Goal: Task Accomplishment & Management: Complete application form

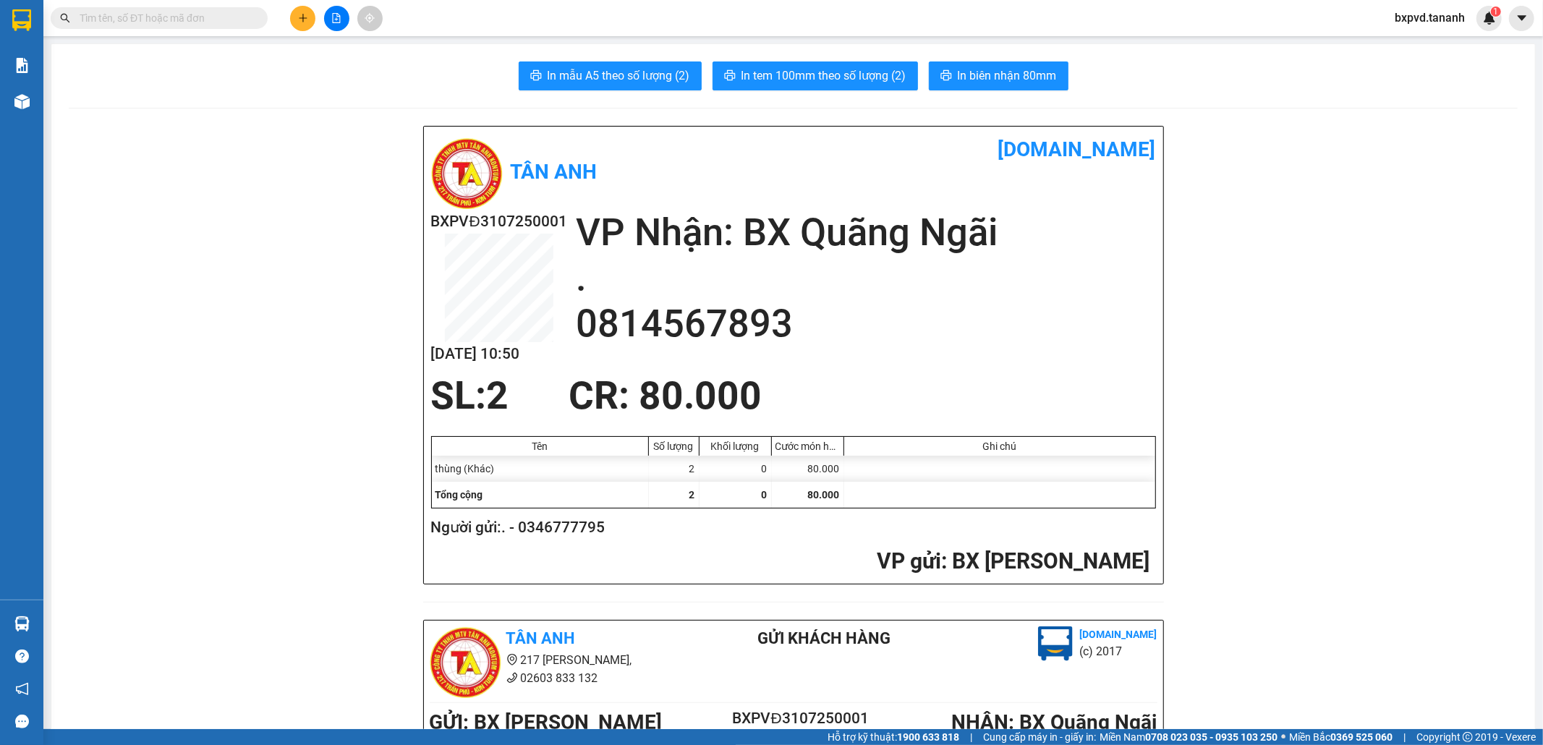
click at [161, 19] on input "text" at bounding box center [165, 18] width 171 height 16
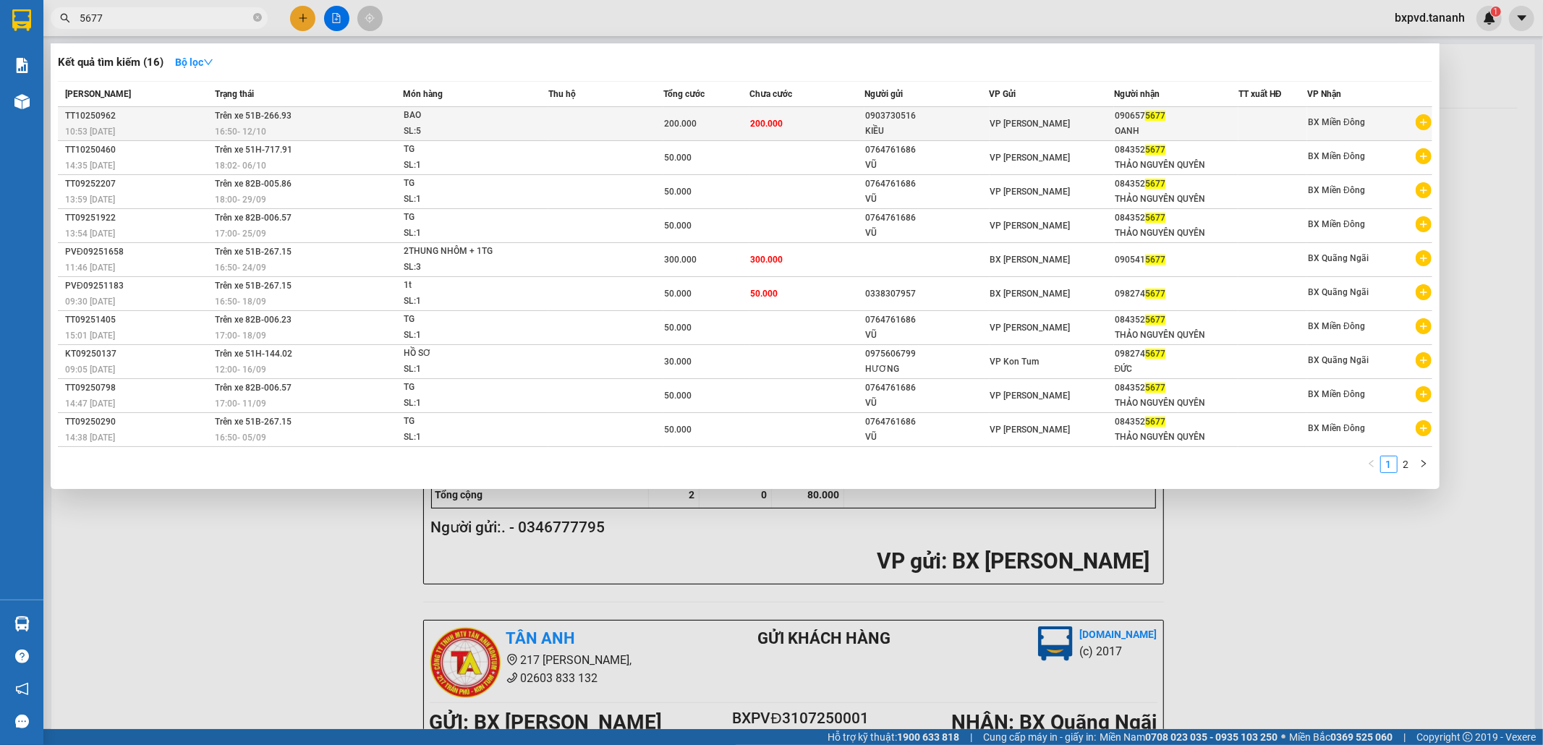
type input "5677"
click at [955, 121] on div "0903730516" at bounding box center [926, 116] width 123 height 15
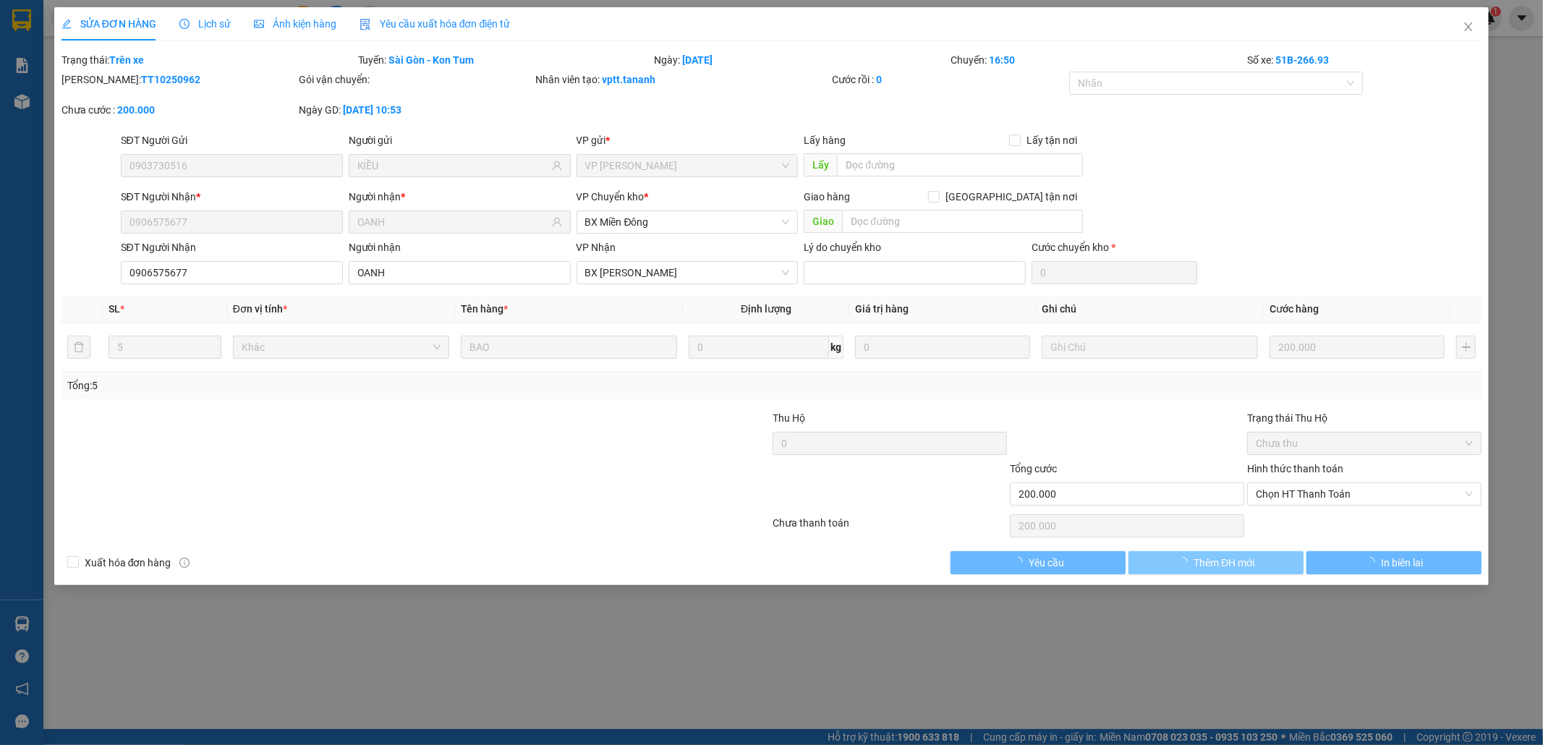
type input "0903730516"
type input "KIỀU"
type input "0906575677"
type input "OANH"
type input "200.000"
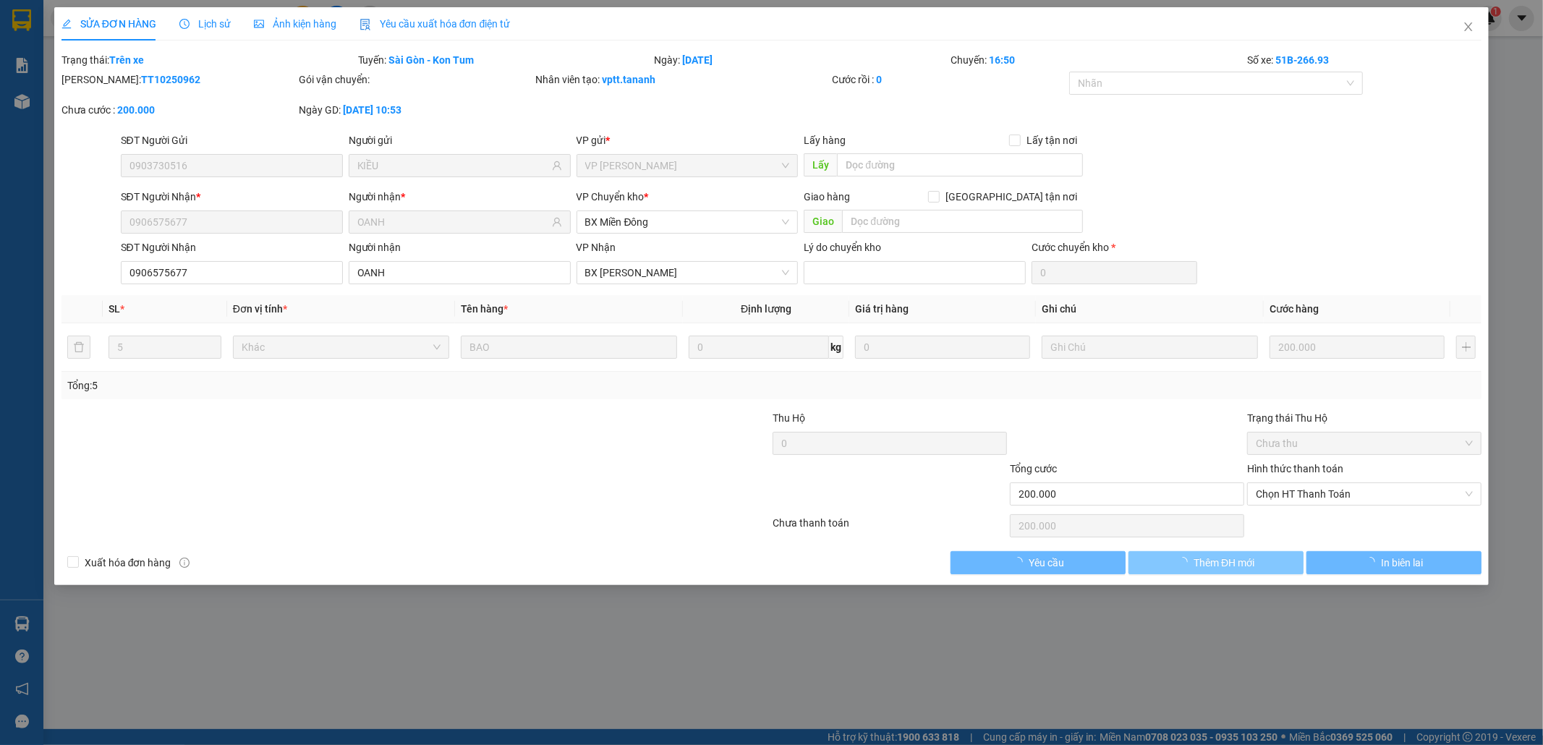
type input "200.000"
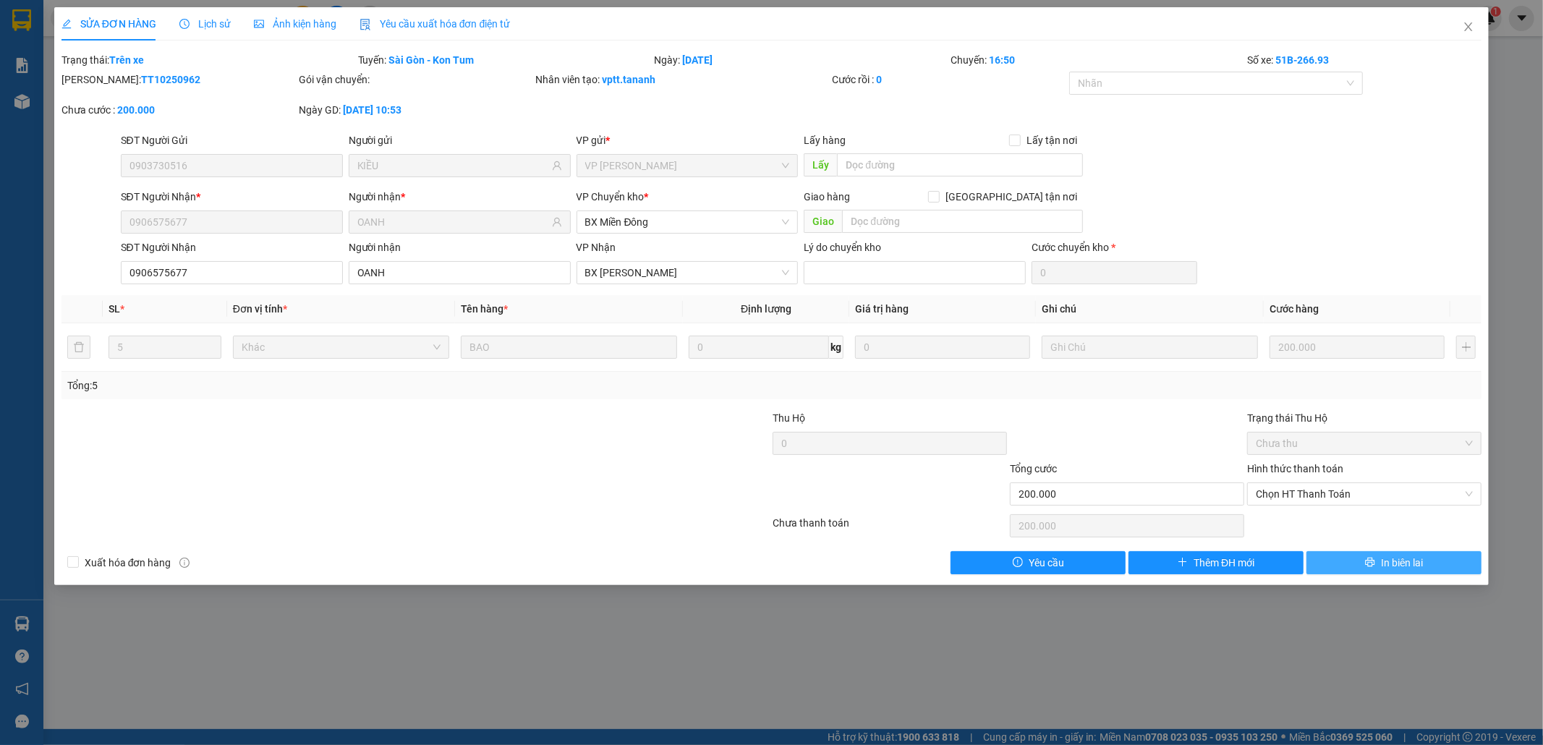
click at [1371, 559] on icon "printer" at bounding box center [1370, 562] width 9 height 9
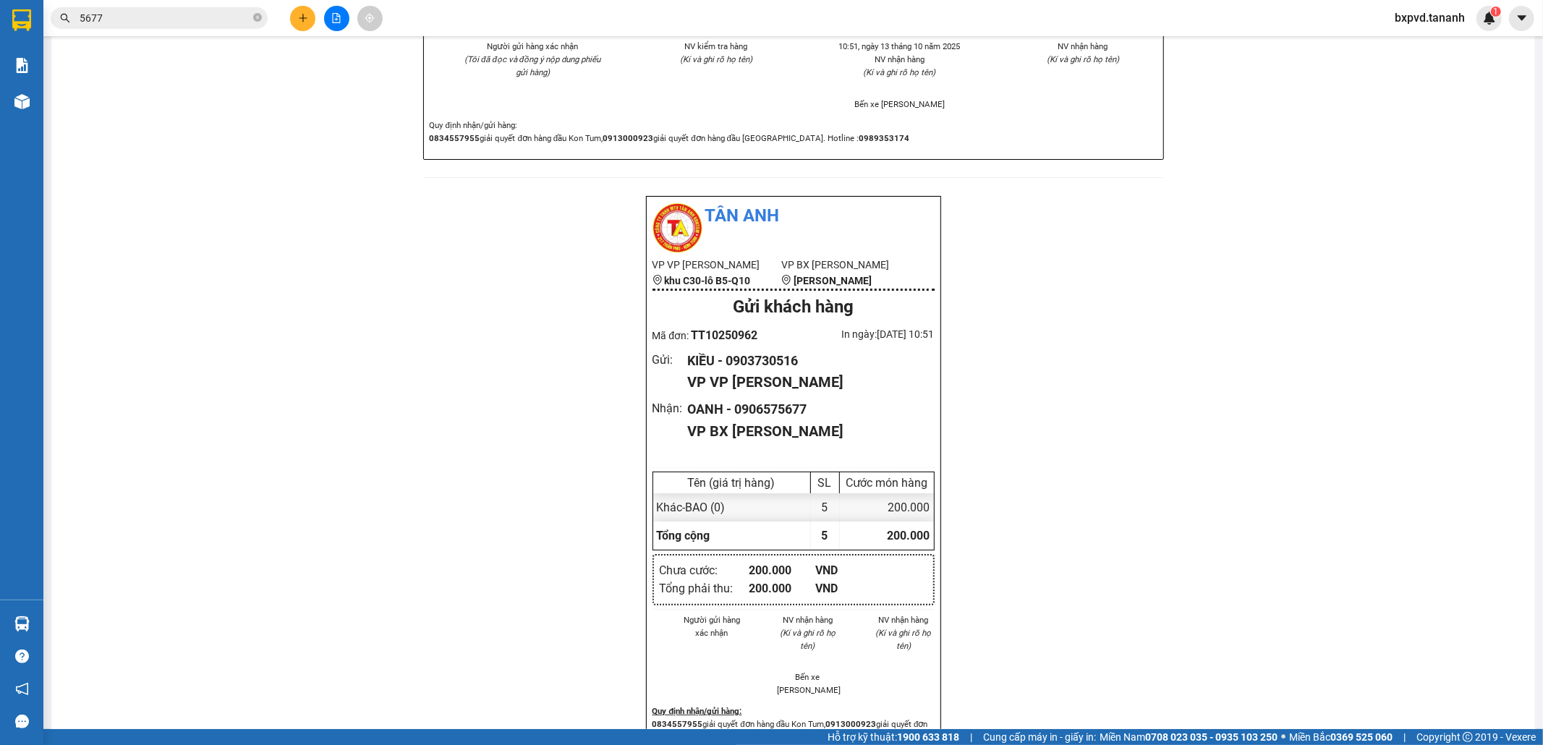
scroll to position [1348, 0]
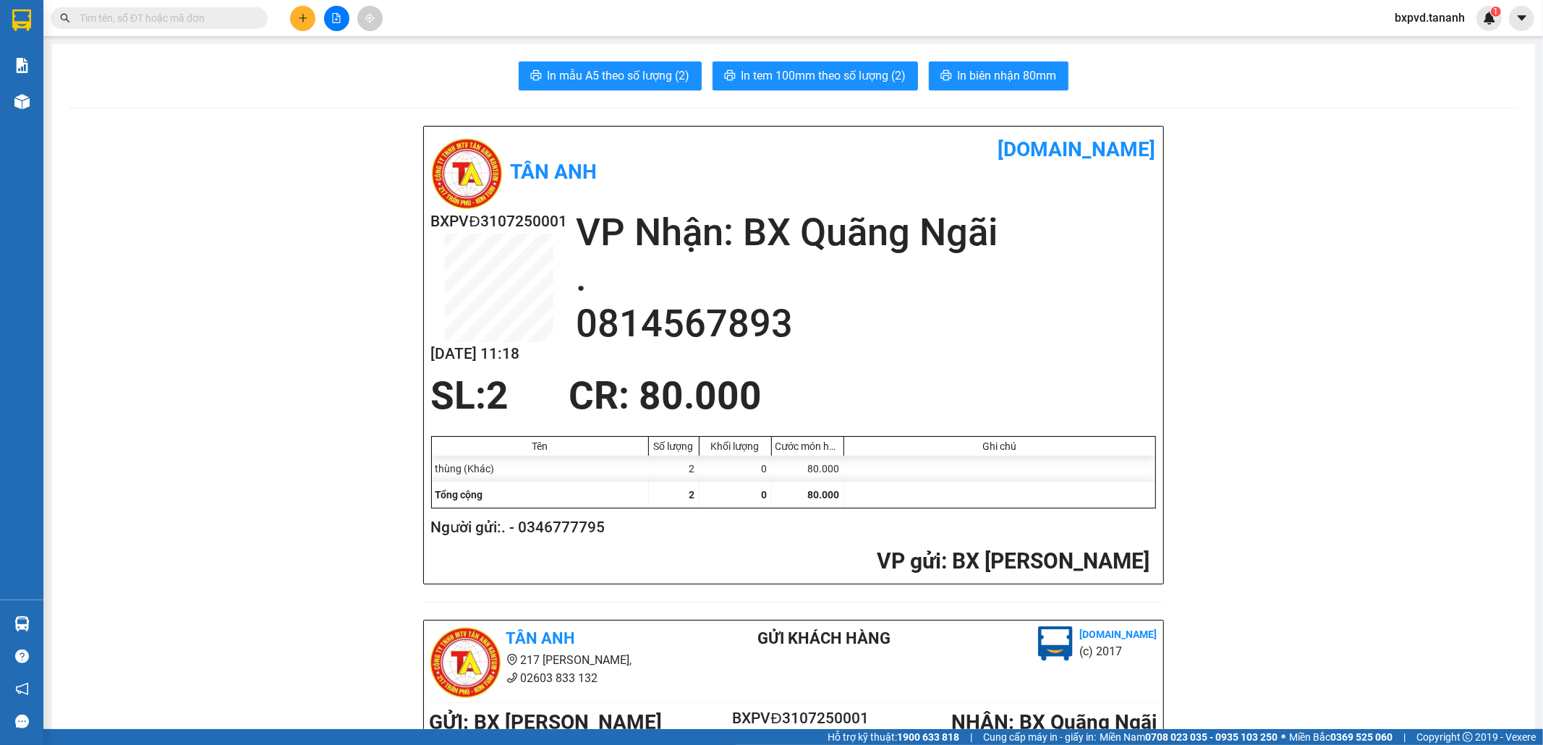
click at [231, 17] on input "text" at bounding box center [165, 18] width 171 height 16
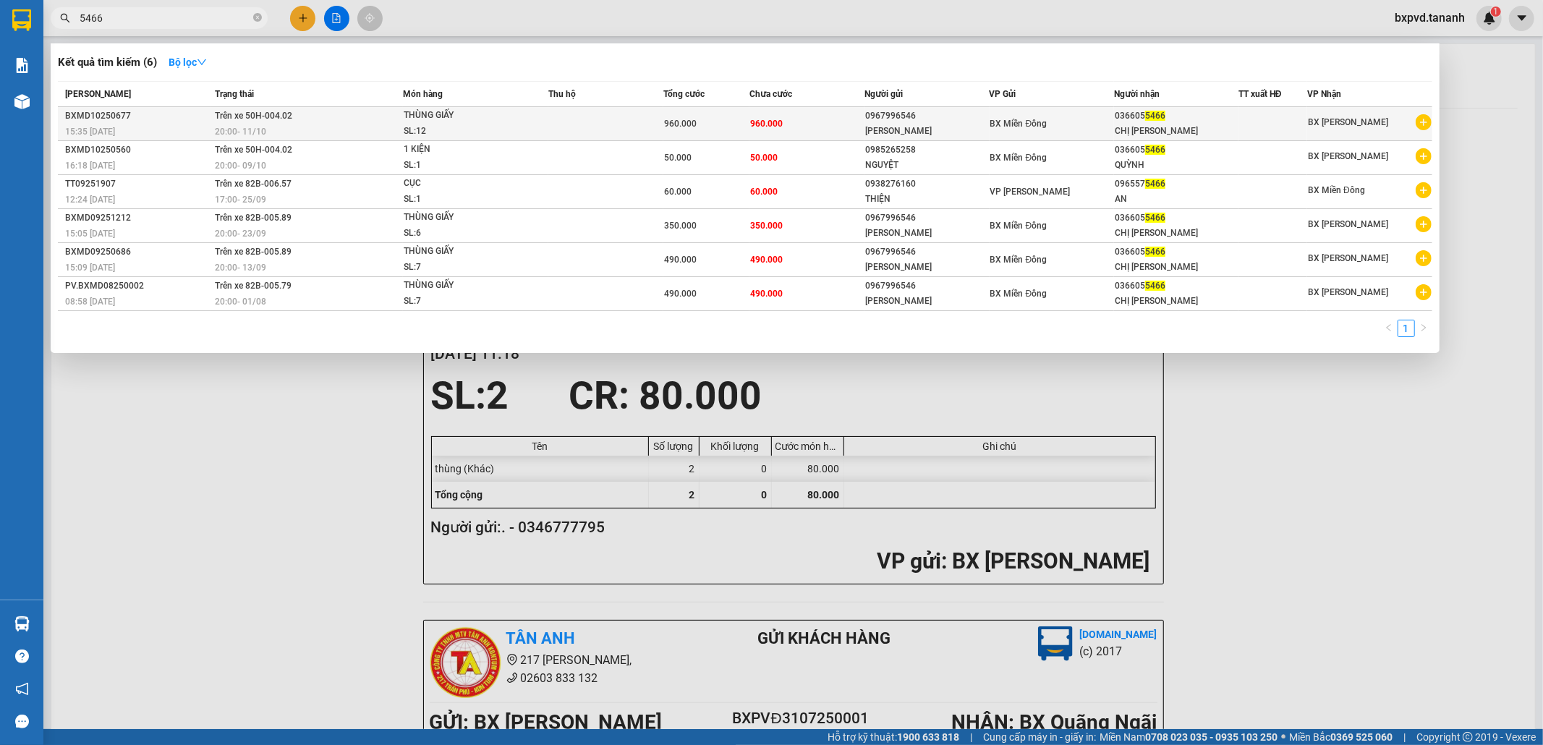
type input "5466"
click at [851, 121] on td "960.000" at bounding box center [806, 124] width 115 height 34
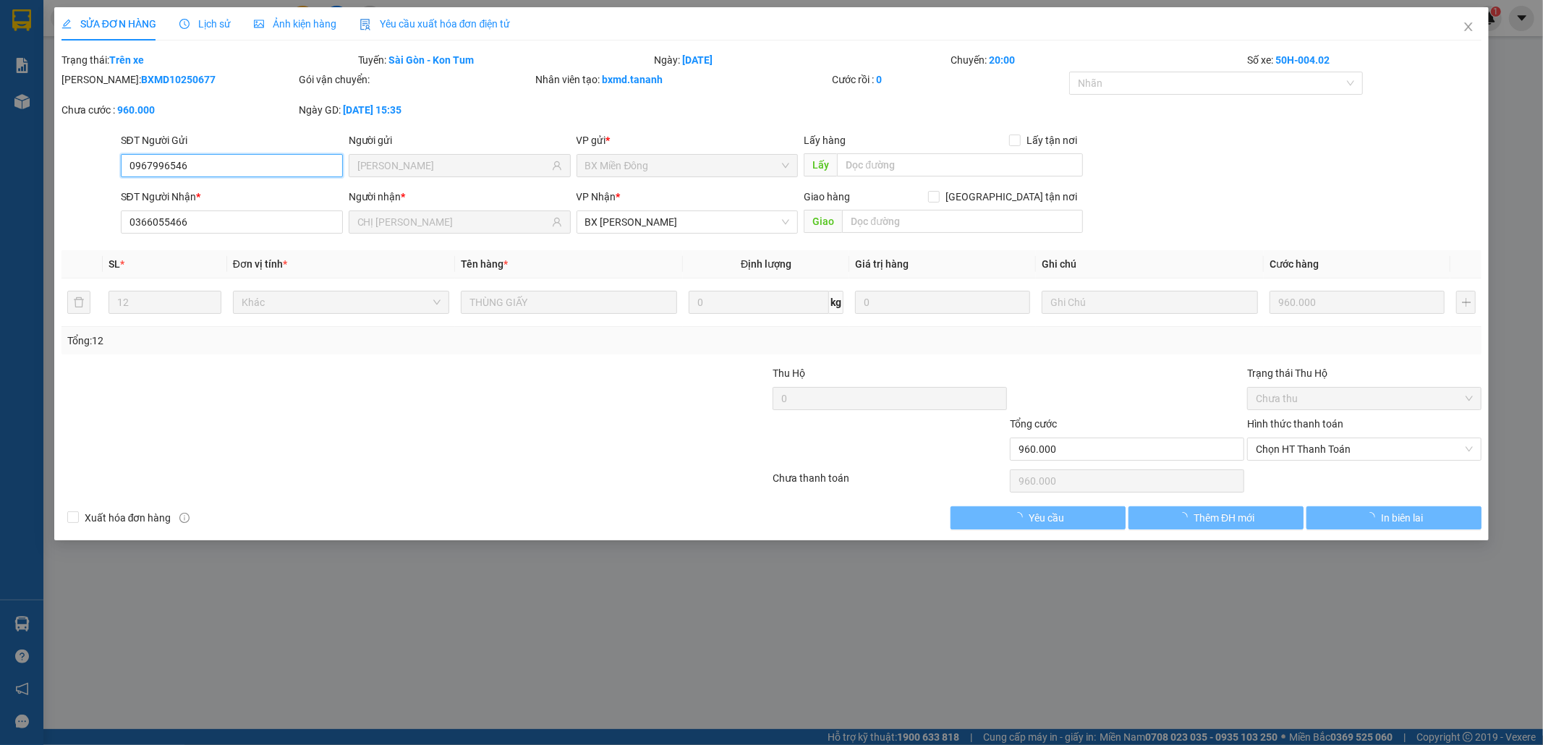
type input "0967996546"
type input "KIM QUYÊN"
type input "0366055466"
type input "CHỊ QUỲNH"
type input "960.000"
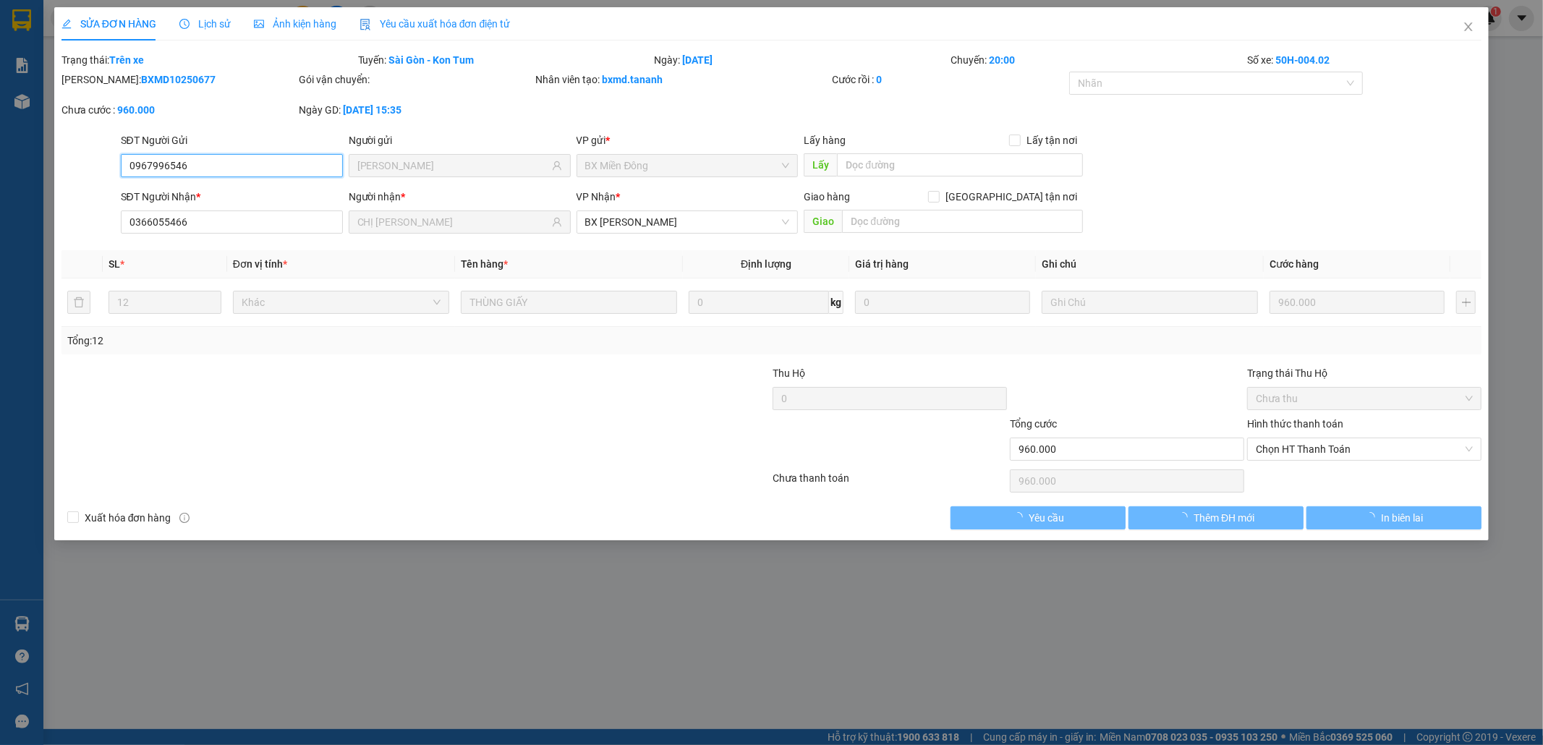
type input "960.000"
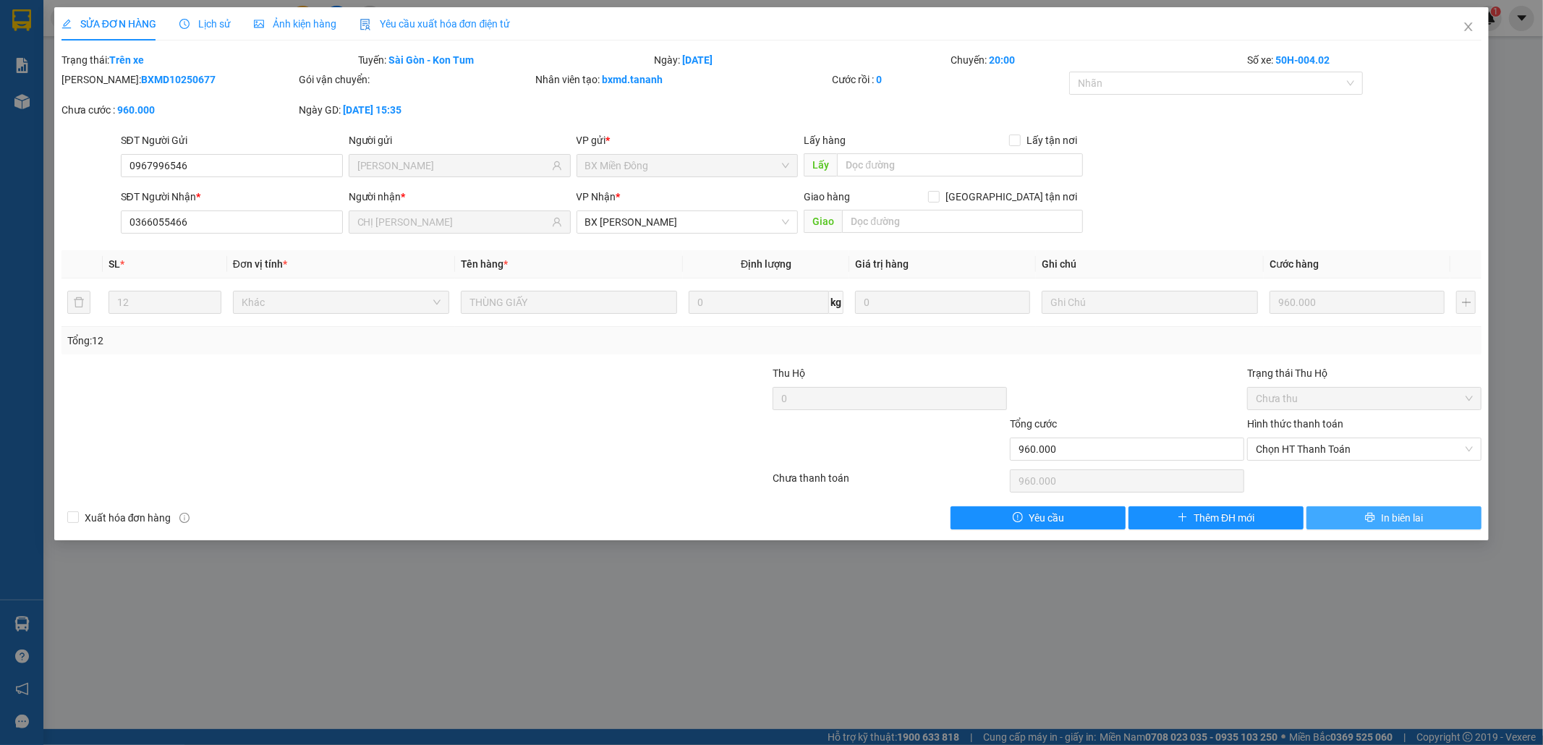
click at [1351, 524] on button "In biên lai" at bounding box center [1393, 517] width 175 height 23
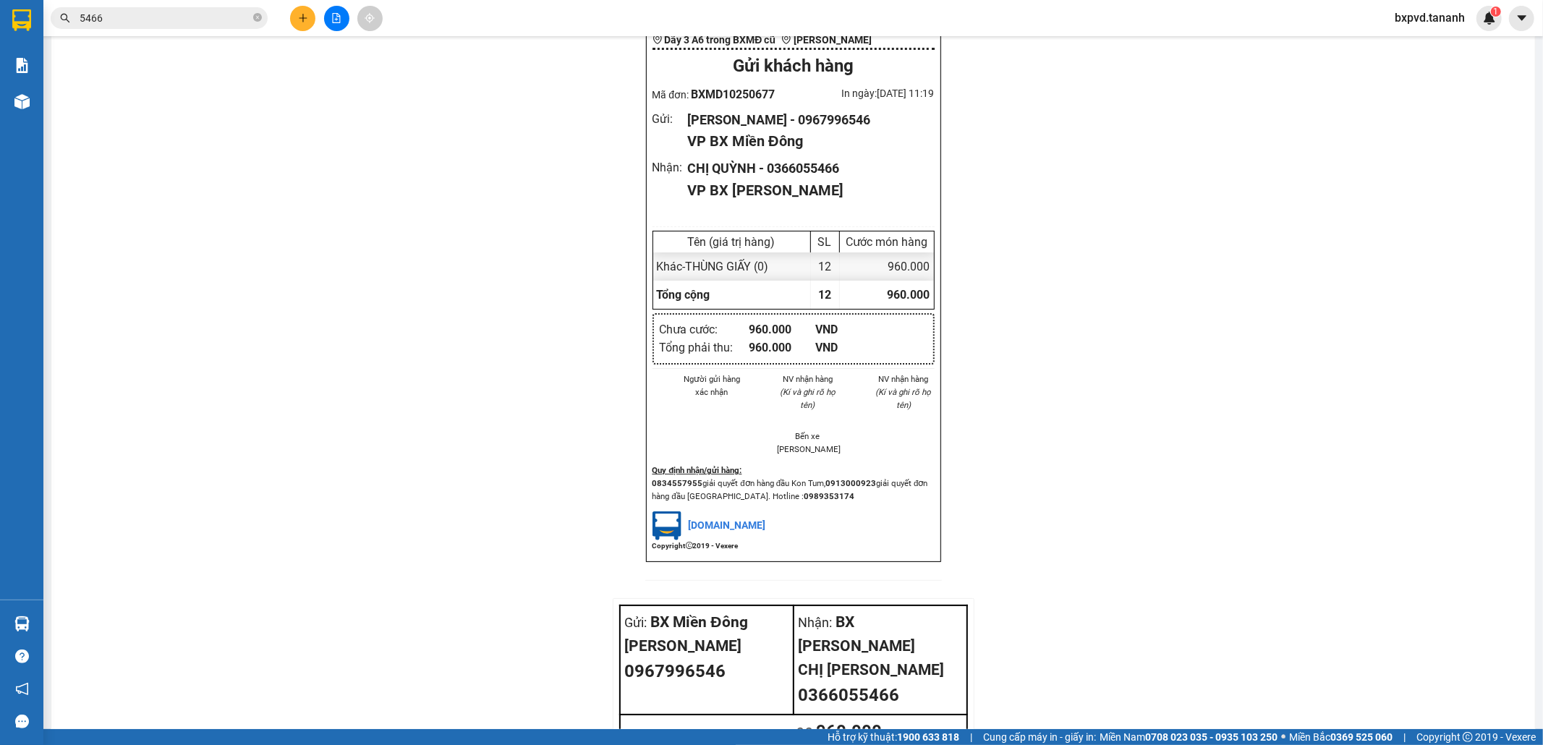
scroll to position [1364, 0]
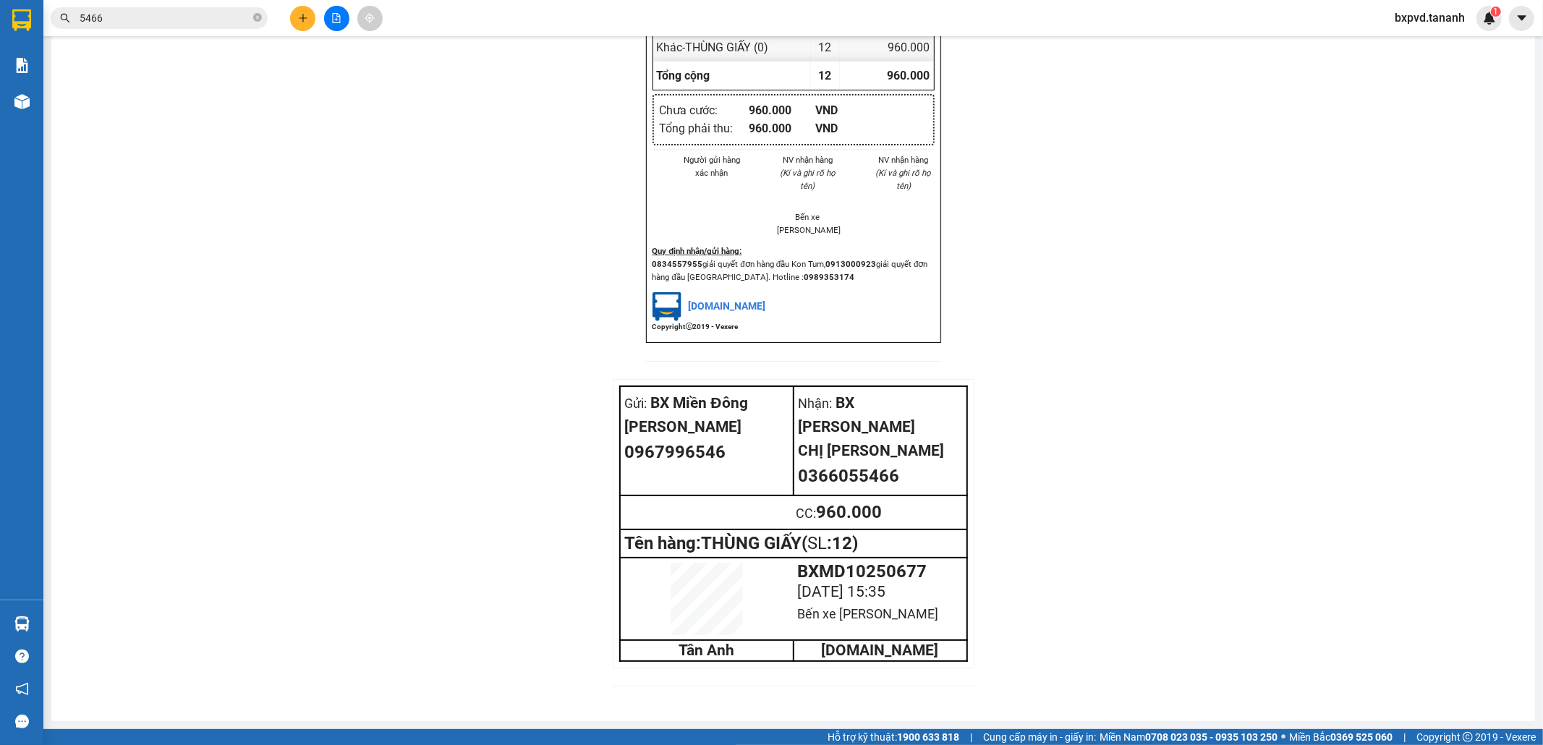
click at [215, 29] on div "Kết quả tìm kiếm ( 6 ) Bộ lọc Mã ĐH Trạng thái Món hàng Thu hộ Tổng cước Chưa c…" at bounding box center [141, 18] width 282 height 25
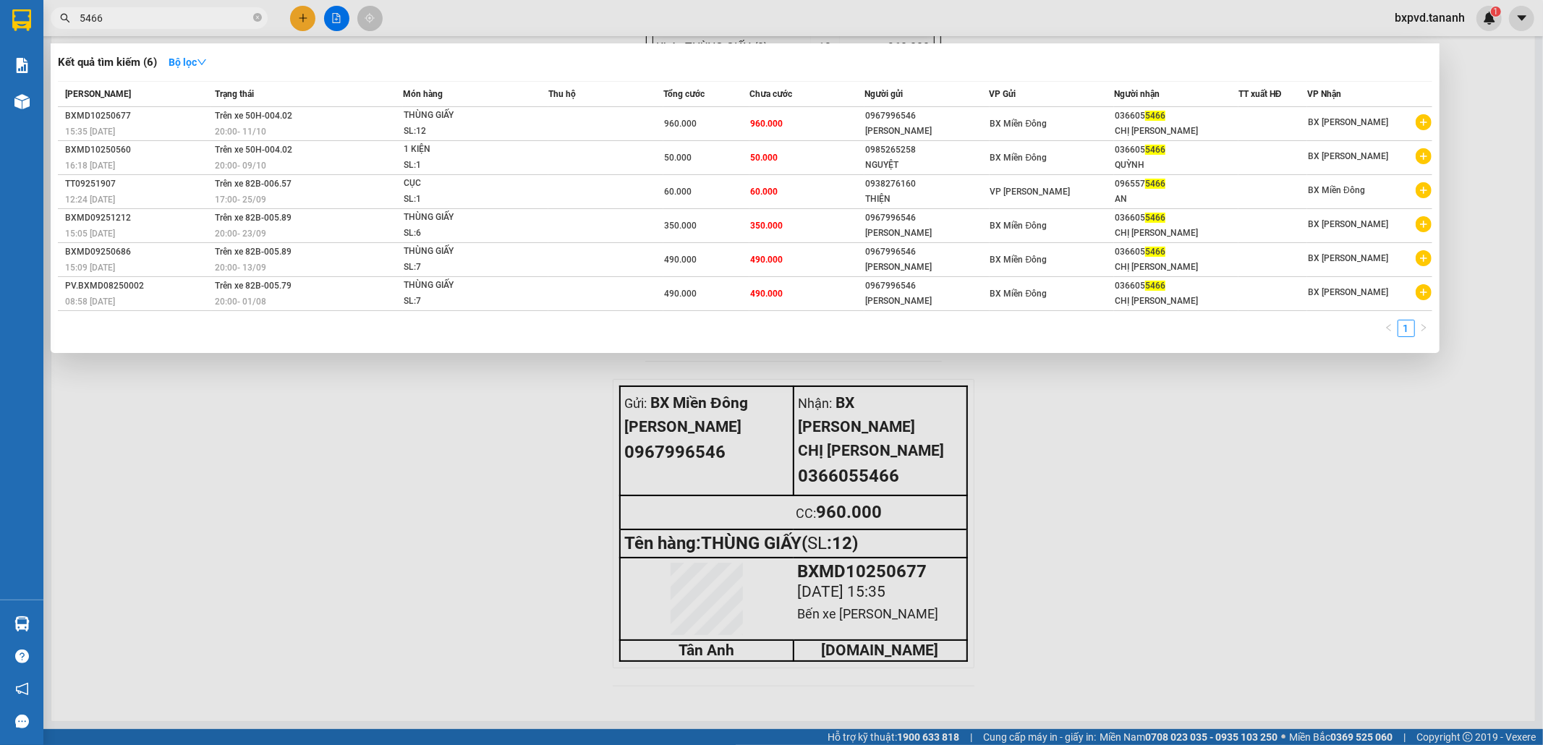
click at [211, 20] on input "5466" at bounding box center [165, 18] width 171 height 16
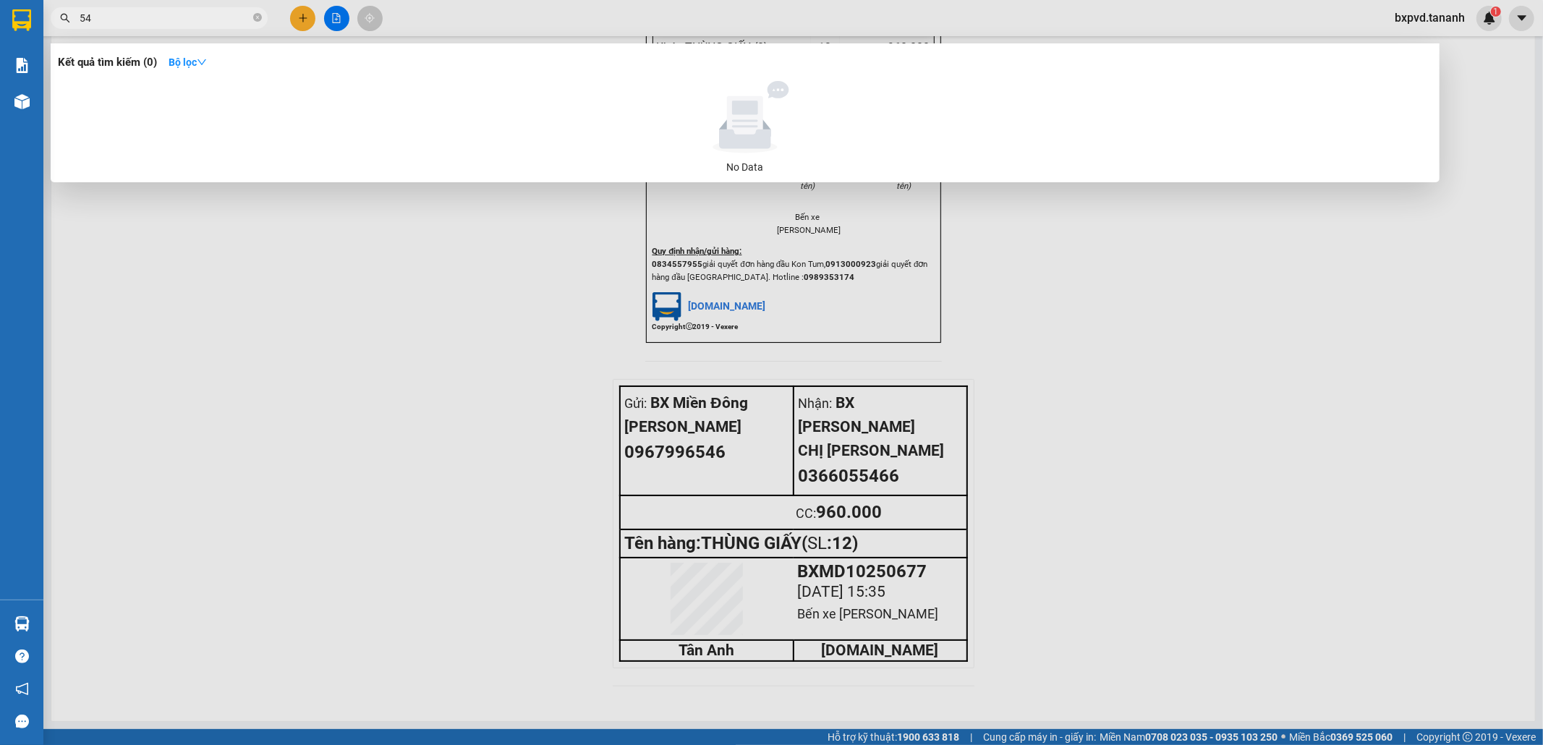
type input "5"
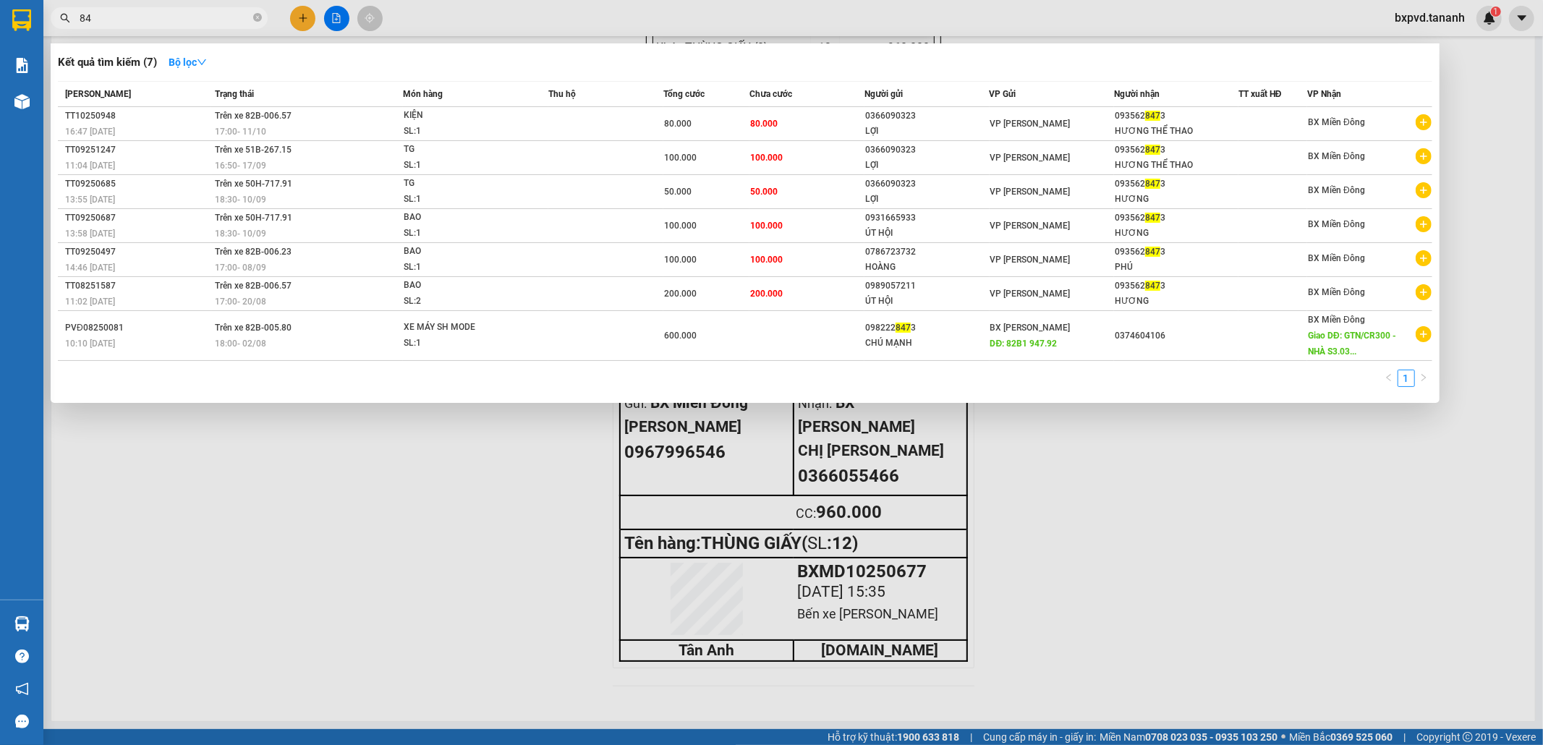
type input "8"
type input "8847"
